Goal: Task Accomplishment & Management: Manage account settings

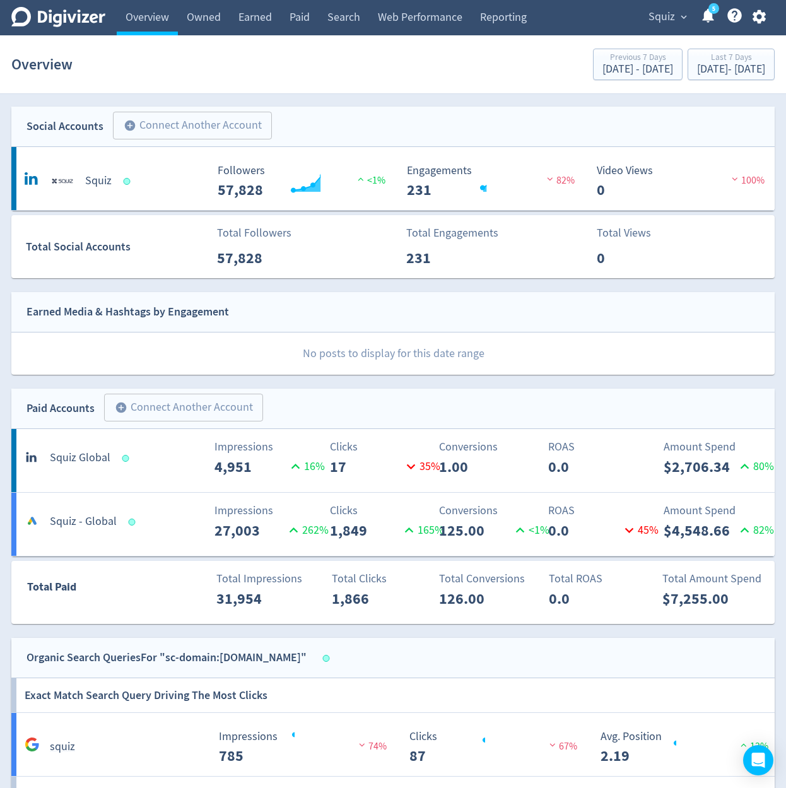
click at [652, 28] on div "Squiz expand_more 5 Help Center - Searchable support on using Digivizer" at bounding box center [704, 17] width 140 height 35
click at [661, 21] on span "Squiz" at bounding box center [661, 17] width 26 height 20
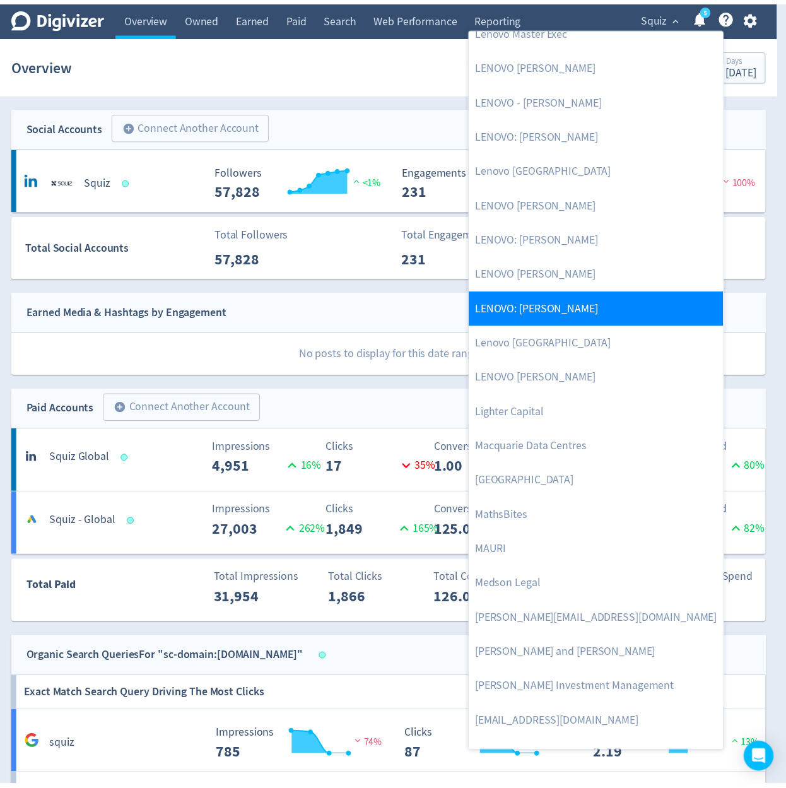
scroll to position [1741, 0]
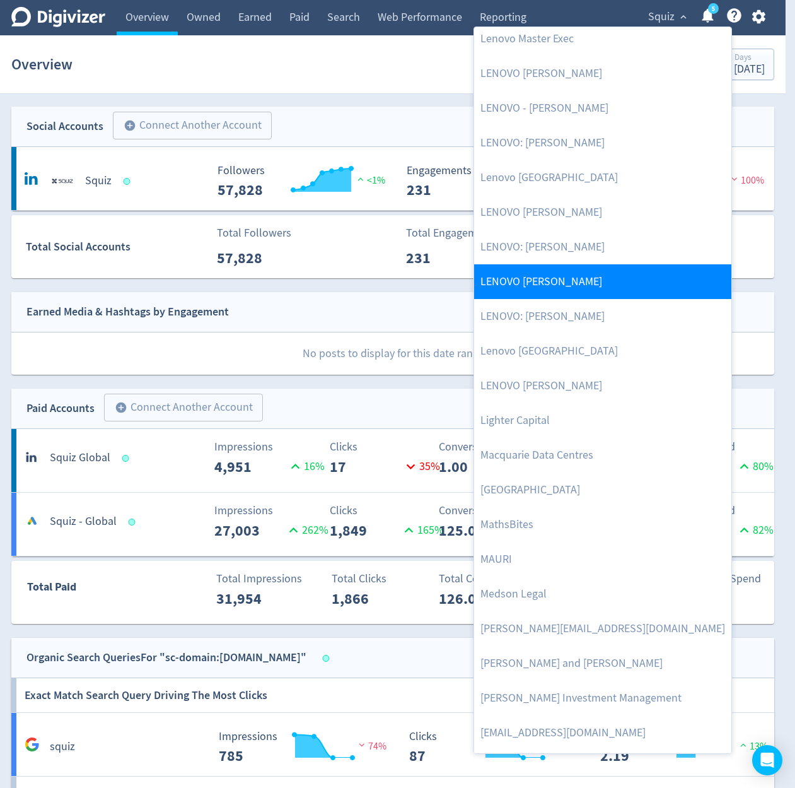
click at [627, 285] on link "LENOVO [PERSON_NAME]" at bounding box center [602, 281] width 257 height 35
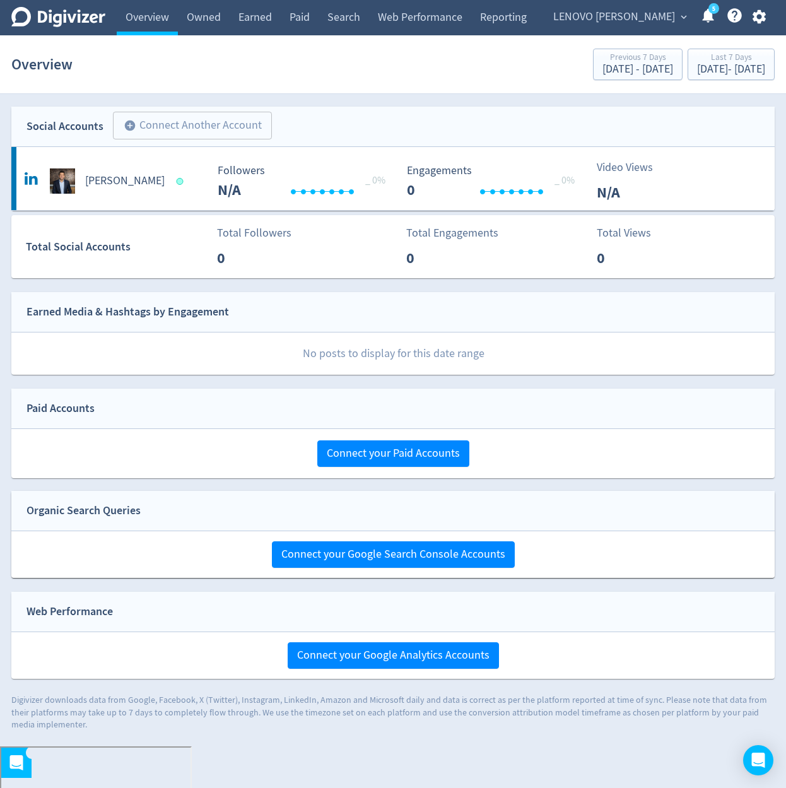
click at [636, 25] on span "LENOVO [PERSON_NAME]" at bounding box center [614, 17] width 122 height 20
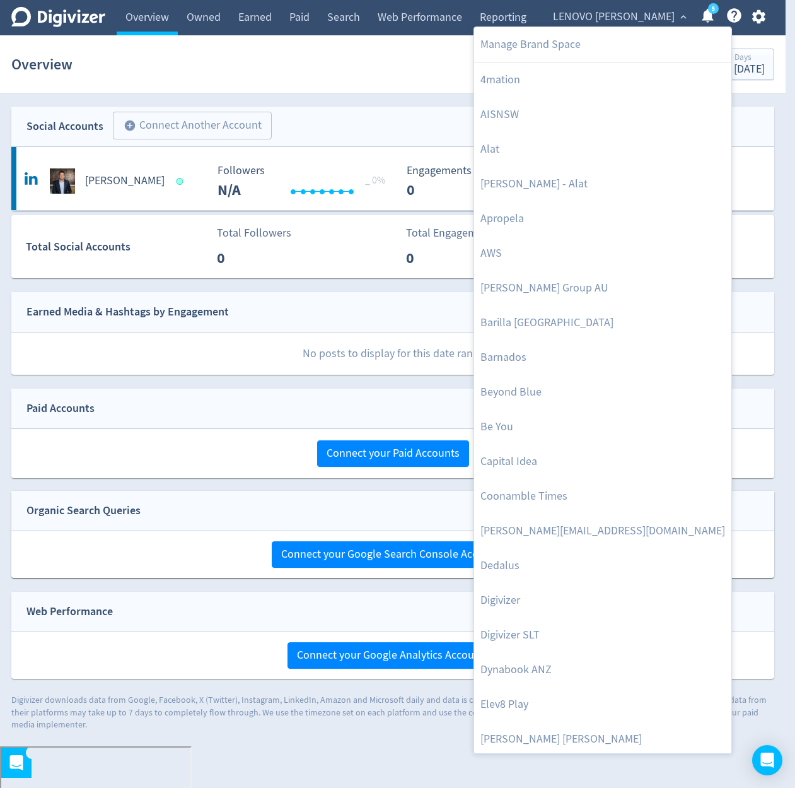
click at [410, 292] on div at bounding box center [397, 394] width 795 height 788
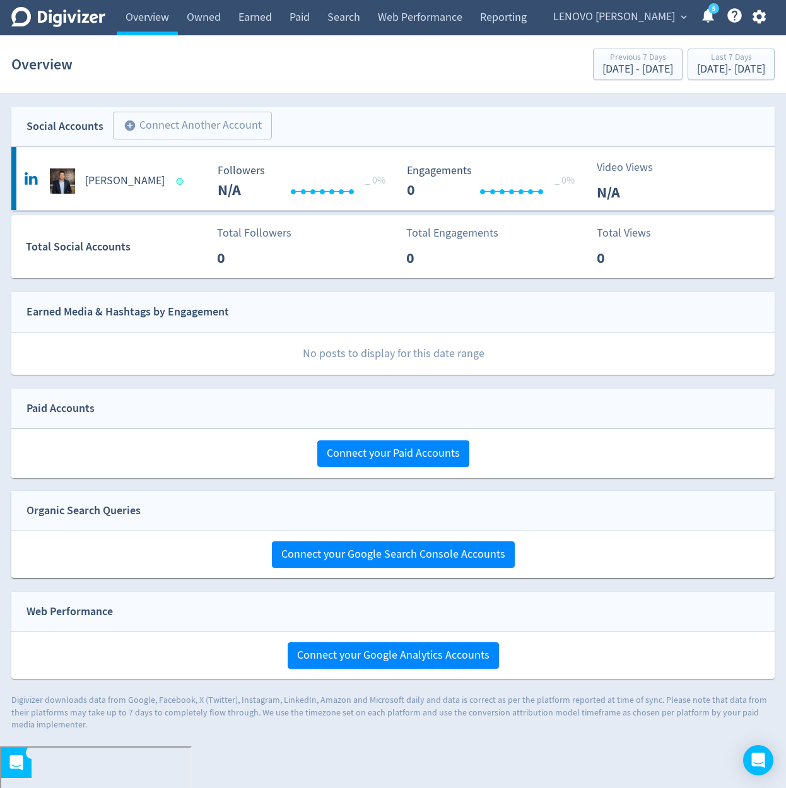
click at [674, 20] on span "LENOVO [PERSON_NAME]" at bounding box center [614, 17] width 122 height 20
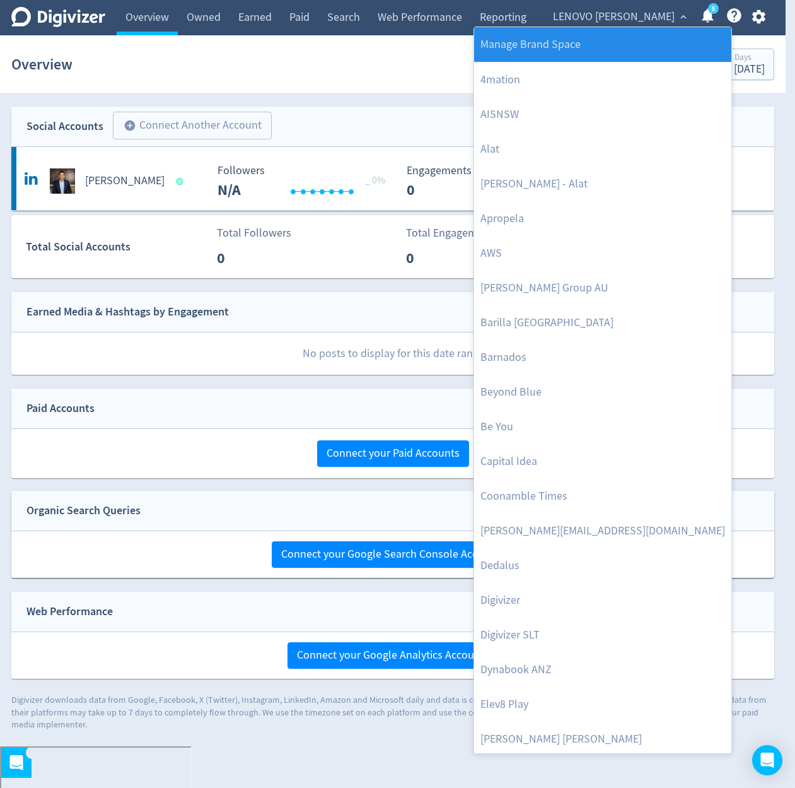
click at [628, 52] on link "Manage Brand Space" at bounding box center [602, 44] width 257 height 35
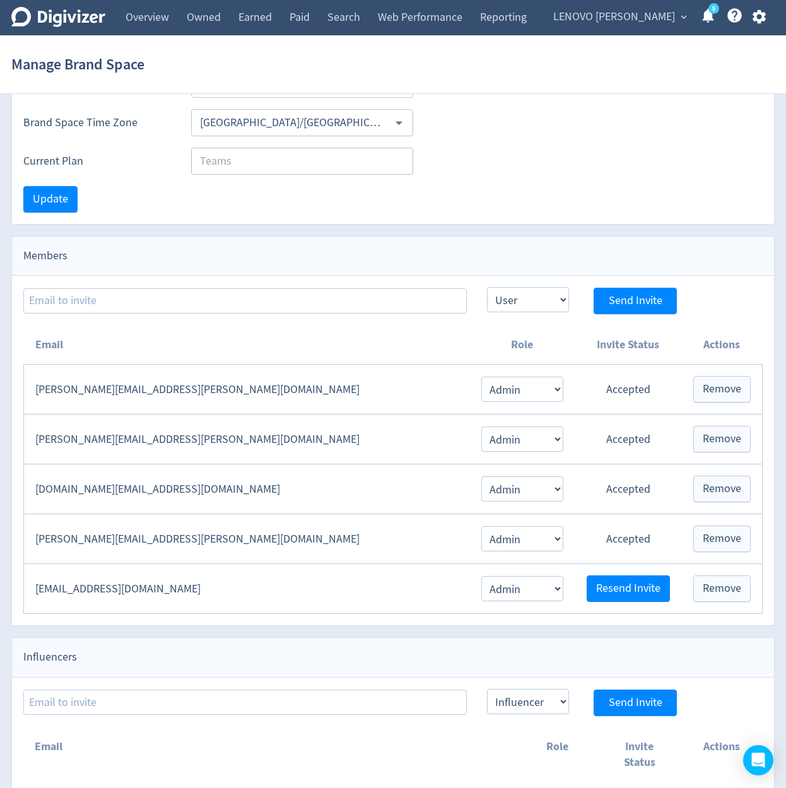
scroll to position [218, 0]
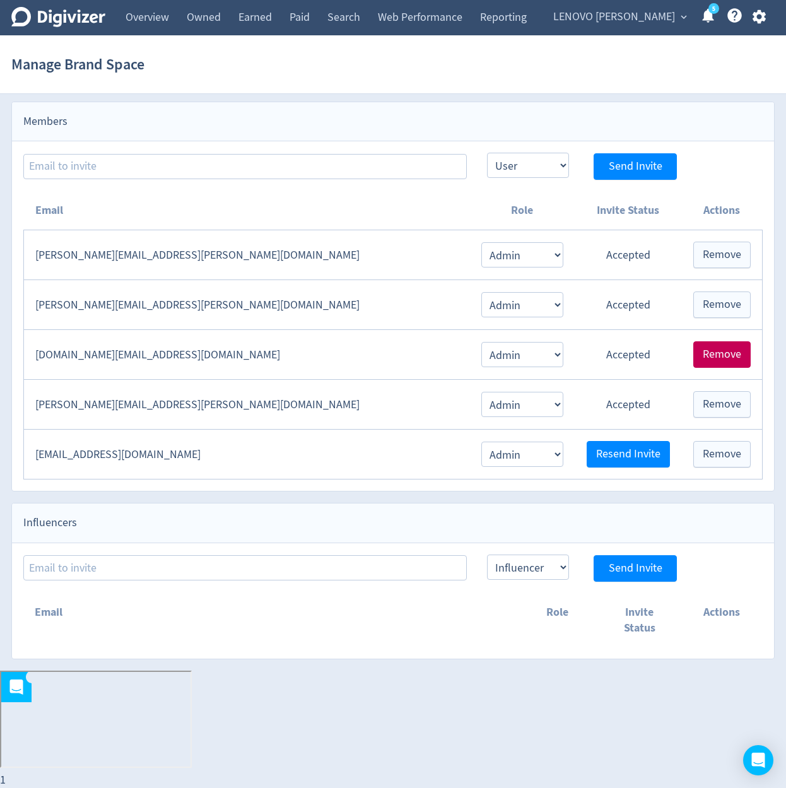
click at [727, 359] on span "Remove" at bounding box center [722, 354] width 38 height 11
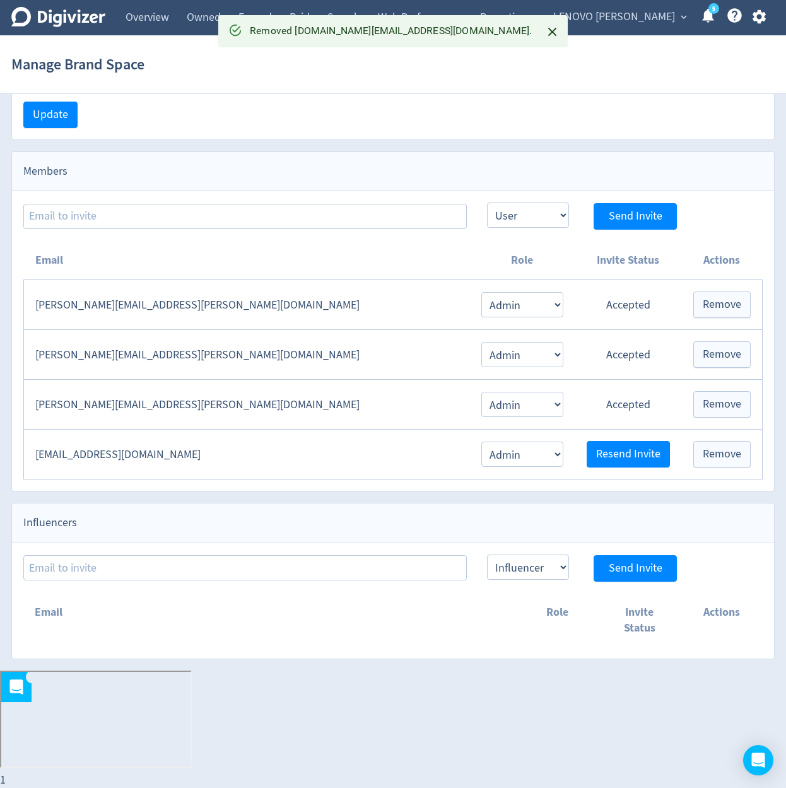
click at [703, 138] on div "Update" at bounding box center [393, 114] width 762 height 49
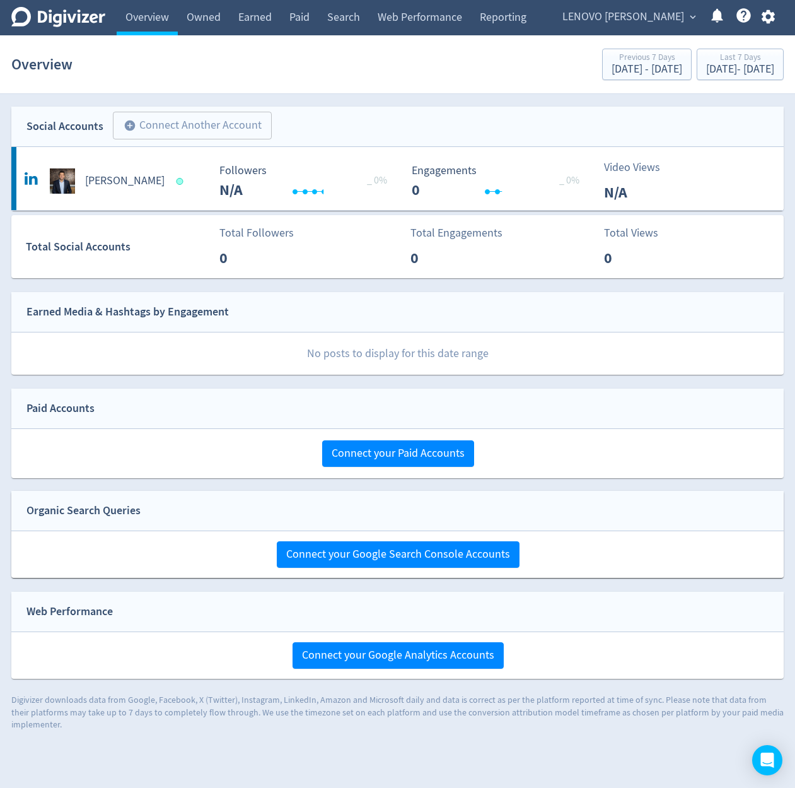
click at [766, 21] on icon "button" at bounding box center [767, 17] width 13 height 14
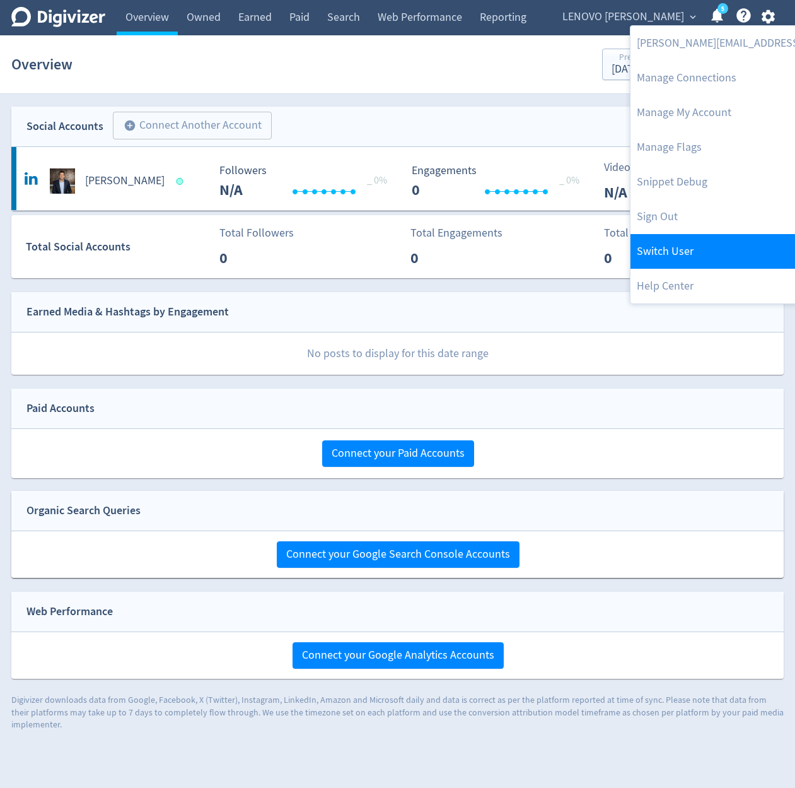
click at [716, 260] on link "Switch User" at bounding box center [799, 251] width 337 height 35
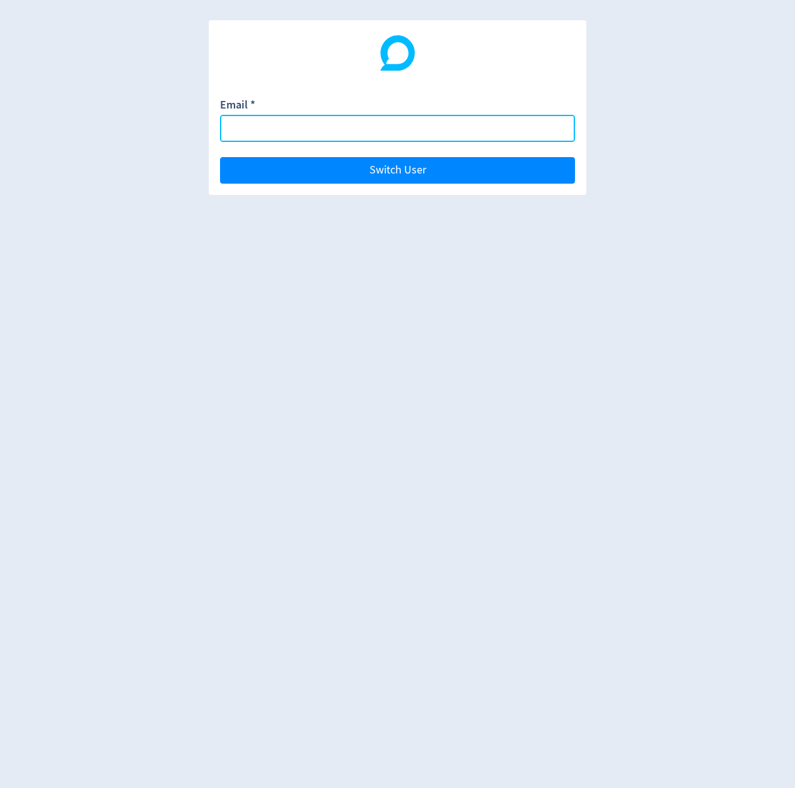
click at [378, 135] on input "Email *" at bounding box center [397, 128] width 355 height 27
type input "[DOMAIN_NAME][EMAIL_ADDRESS][DOMAIN_NAME]"
click at [220, 157] on button "Switch User" at bounding box center [397, 170] width 355 height 26
